Goal: Check status: Check status

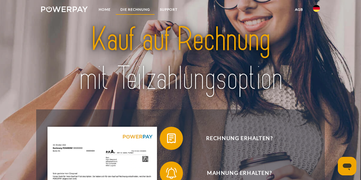
click at [127, 8] on link "DIE RECHNUNG" at bounding box center [135, 9] width 39 height 10
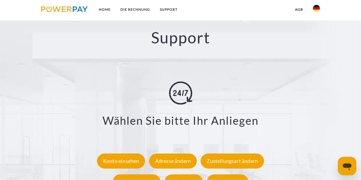
scroll to position [1033, 0]
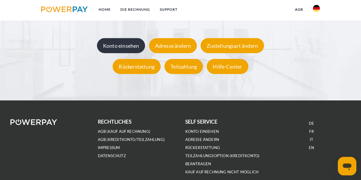
click at [133, 43] on div "Konto einsehen" at bounding box center [121, 45] width 48 height 15
click at [121, 47] on div "Konto einsehen" at bounding box center [121, 45] width 48 height 15
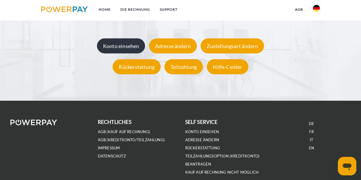
click at [110, 48] on div "Konto einsehen" at bounding box center [121, 45] width 48 height 15
